Goal: Task Accomplishment & Management: Use online tool/utility

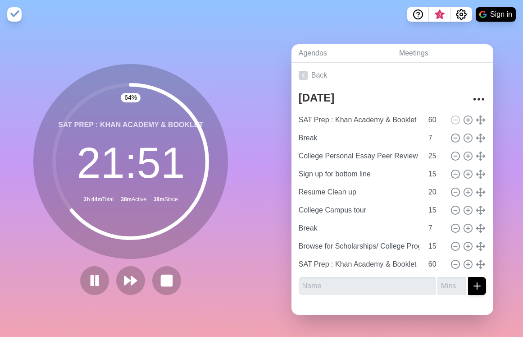
click at [97, 279] on rect at bounding box center [97, 279] width 2 height 9
click at [90, 277] on polygon at bounding box center [94, 279] width 9 height 11
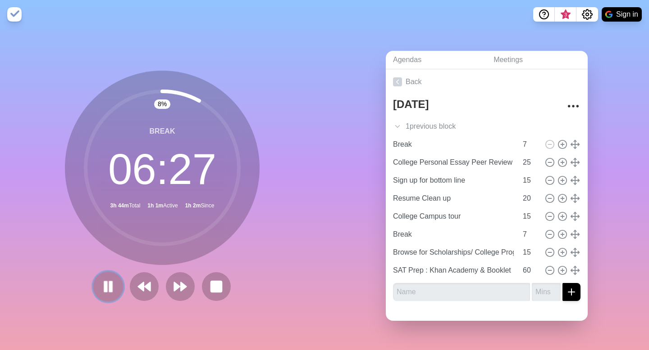
click at [112, 281] on icon at bounding box center [107, 286] width 15 height 15
click at [414, 127] on div "1 previous block" at bounding box center [487, 127] width 202 height 18
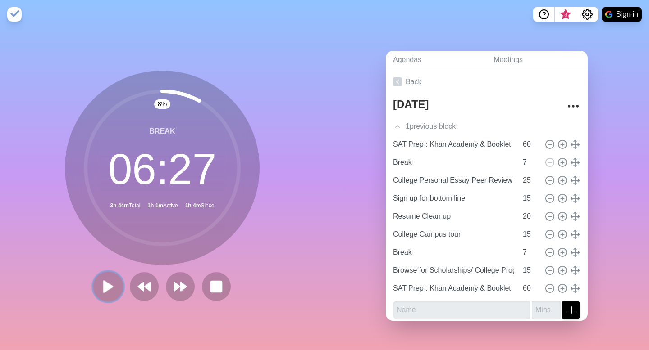
click at [102, 291] on icon at bounding box center [107, 286] width 15 height 15
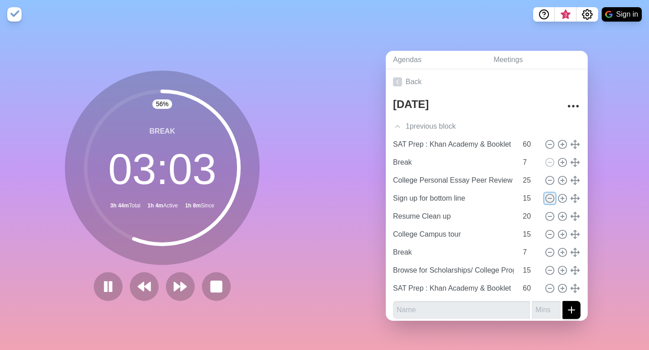
click at [523, 199] on icon at bounding box center [550, 199] width 10 height 10
type input "Resume Clean up"
type input "20"
type input "College Campus tour"
type input "15"
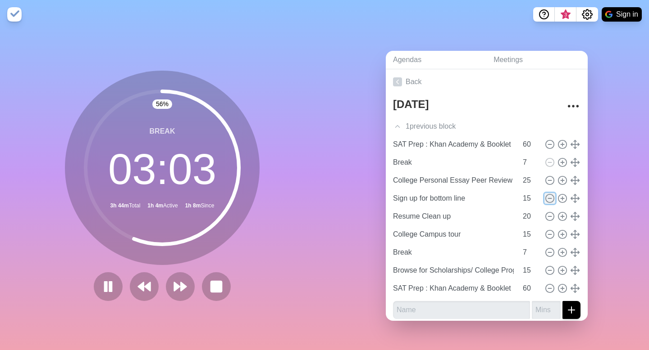
type input "Break"
type input "7"
type input "Browse for Scholarships/ College Programs"
type input "15"
type input "SAT Prep : Khan Academy & Booklet"
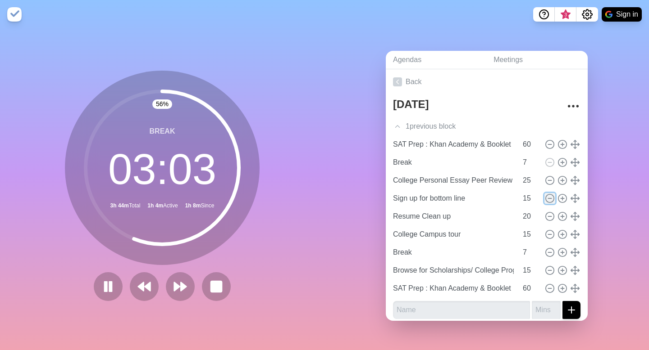
type input "60"
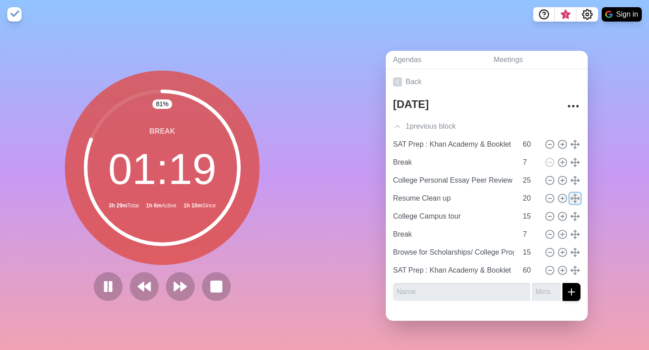
click at [523, 198] on button at bounding box center [574, 198] width 11 height 11
drag, startPoint x: 580, startPoint y: 198, endPoint x: 582, endPoint y: 176, distance: 22.1
click at [523, 176] on div "SAT Prep : Khan Academy & Booklet 60 Break 7 College Personal Essay Peer Review…" at bounding box center [486, 208] width 187 height 144
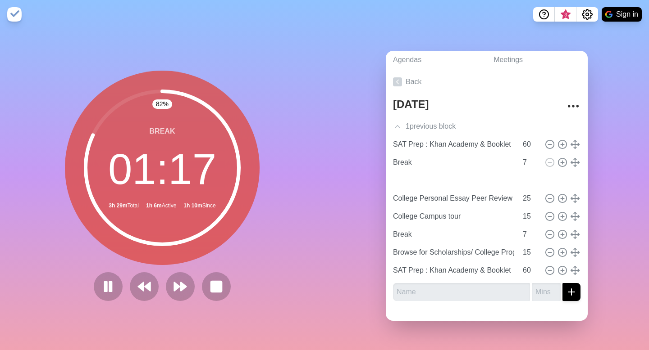
type input "Resume Clean up"
type input "20"
type input "College Personal Essay Peer Review"
type input "25"
drag, startPoint x: 572, startPoint y: 197, endPoint x: 491, endPoint y: 1, distance: 212.1
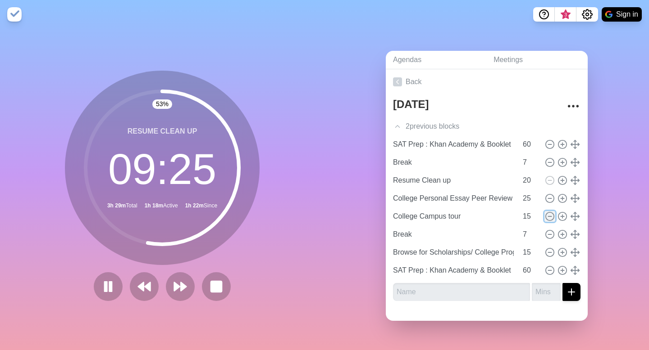
click at [523, 214] on icon at bounding box center [550, 217] width 10 height 10
type input "Break"
type input "7"
type input "Browse for Scholarships/ College Programs"
type input "15"
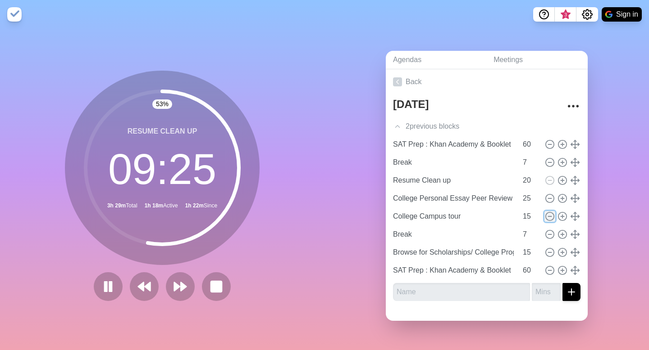
type input "SAT Prep : Khan Academy & Booklet"
type input "60"
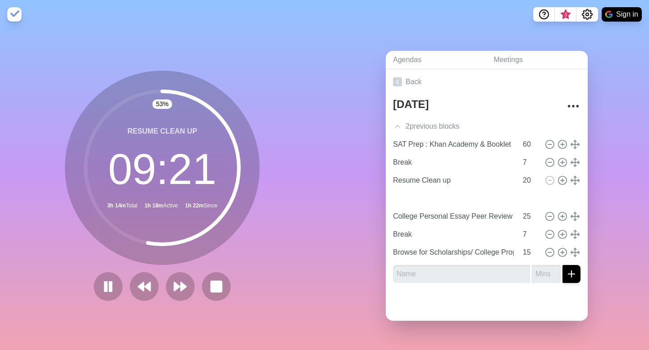
type input "SAT Prep : Khan Academy & Booklet"
type input "60"
type input "College Personal Essay Peer Review"
type input "25"
type input "Break"
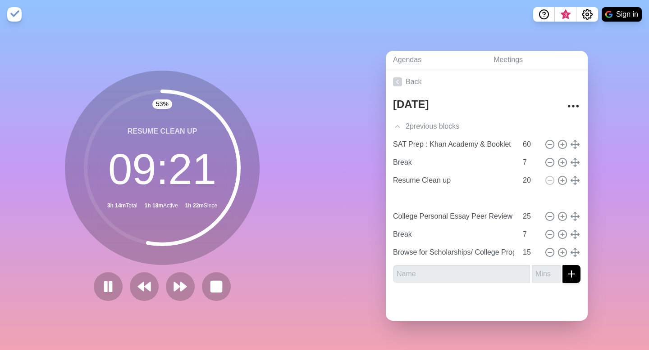
type input "7"
type input "Browse for Scholarships/ College Programs"
type input "15"
drag, startPoint x: 576, startPoint y: 254, endPoint x: 451, endPoint y: 1, distance: 281.5
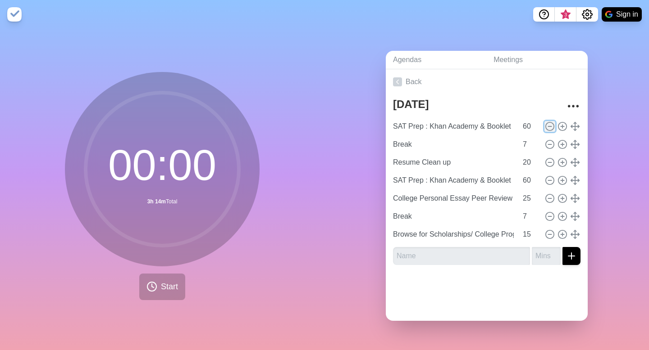
click at [550, 123] on icon at bounding box center [550, 127] width 10 height 10
type input "Break"
type input "7"
type input "Resume Clean up"
type input "20"
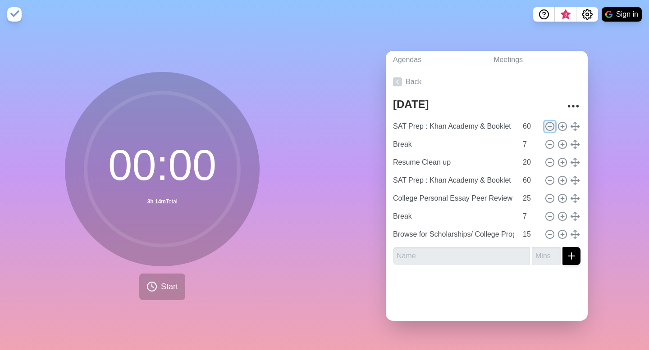
type input "SAT Prep : Khan Academy & Booklet"
type input "60"
type input "College Personal Essay Peer Review"
type input "25"
type input "Break"
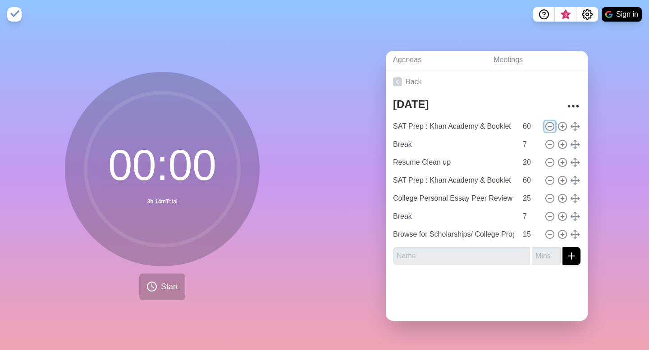
type input "7"
type input "Browse for Scholarships/ College Programs"
type input "15"
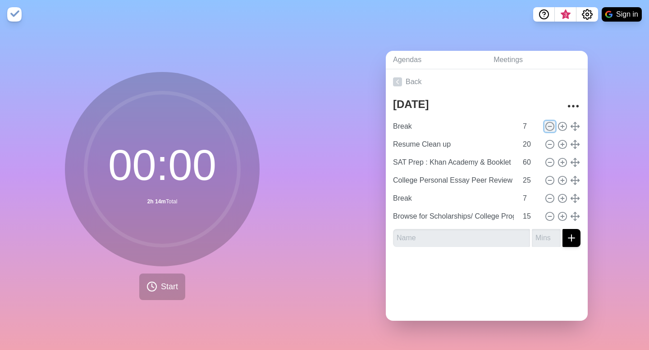
click at [550, 123] on icon at bounding box center [550, 127] width 10 height 10
type input "Resume Clean up"
type input "20"
type input "SAT Prep : Khan Academy & Booklet"
type input "60"
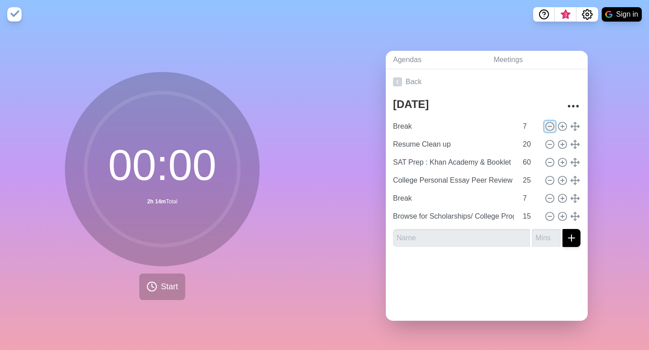
type input "College Personal Essay Peer Review"
type input "25"
type input "Break"
type input "7"
type input "Browse for Scholarships/ College Programs"
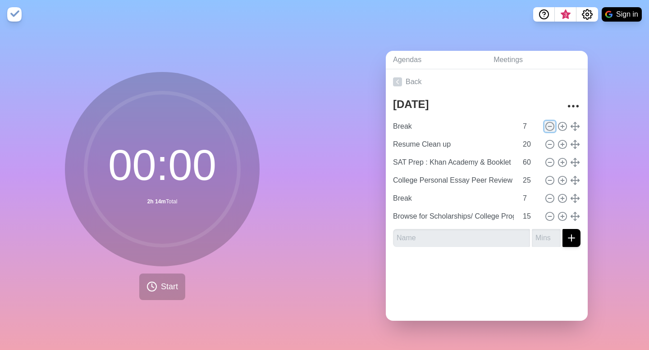
type input "15"
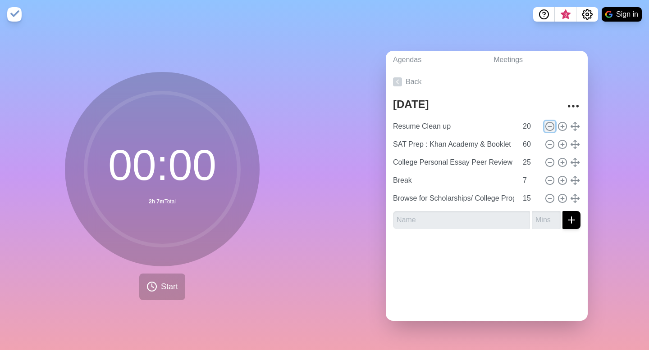
click at [550, 123] on icon at bounding box center [550, 127] width 10 height 10
type input "SAT Prep : Khan Academy & Booklet"
type input "60"
type input "College Personal Essay Peer Review"
type input "25"
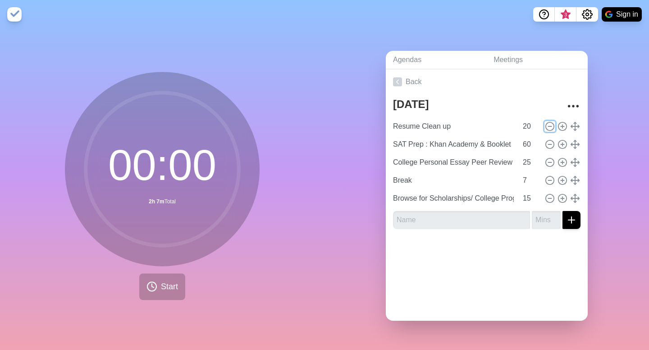
type input "Break"
type input "7"
type input "Browse for Scholarships/ College Programs"
type input "15"
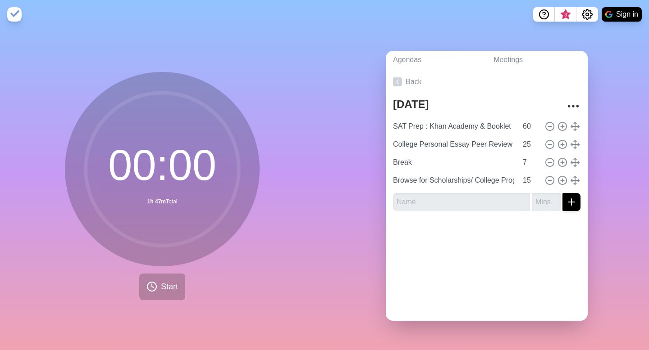
click at [322, 197] on div "00 : 00 1h 47m Total Start" at bounding box center [162, 190] width 324 height 322
